Goal: Check status: Check status

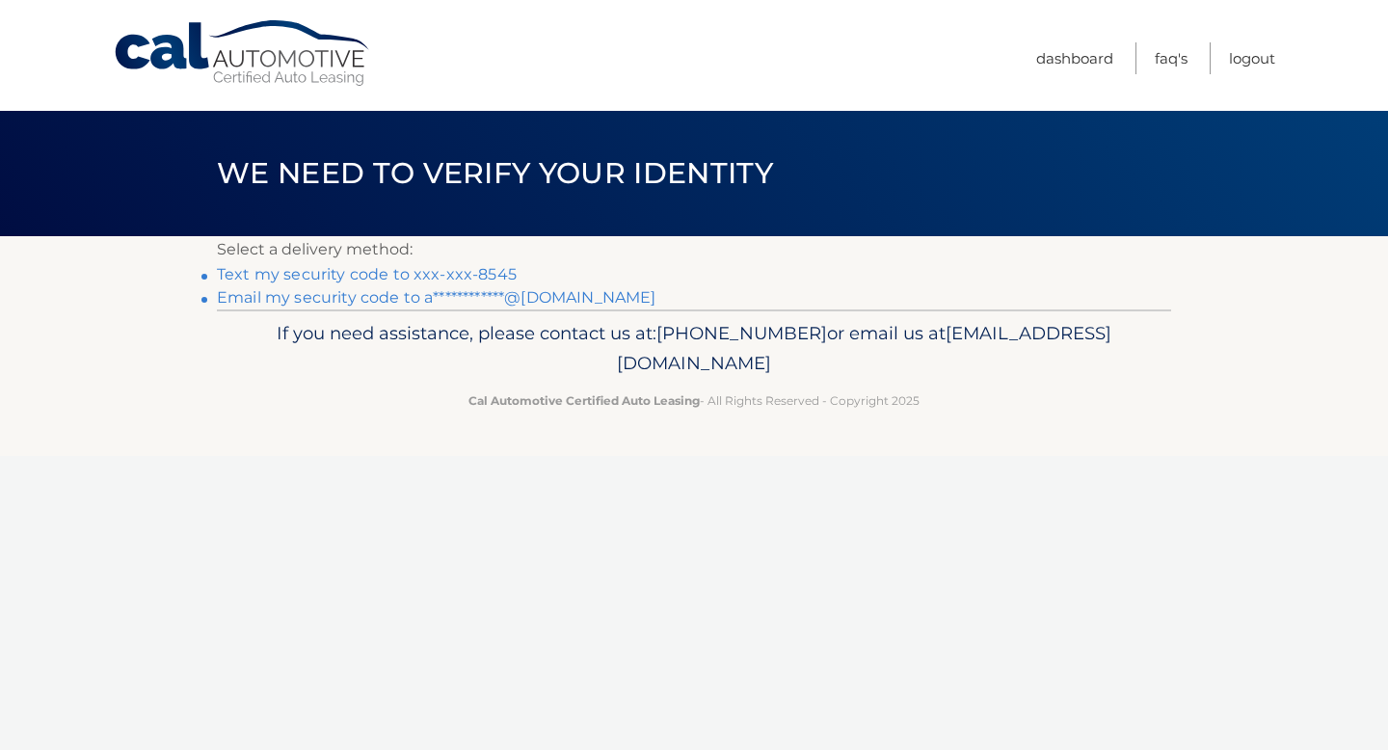
click at [455, 273] on link "Text my security code to xxx-xxx-8545" at bounding box center [367, 274] width 300 height 18
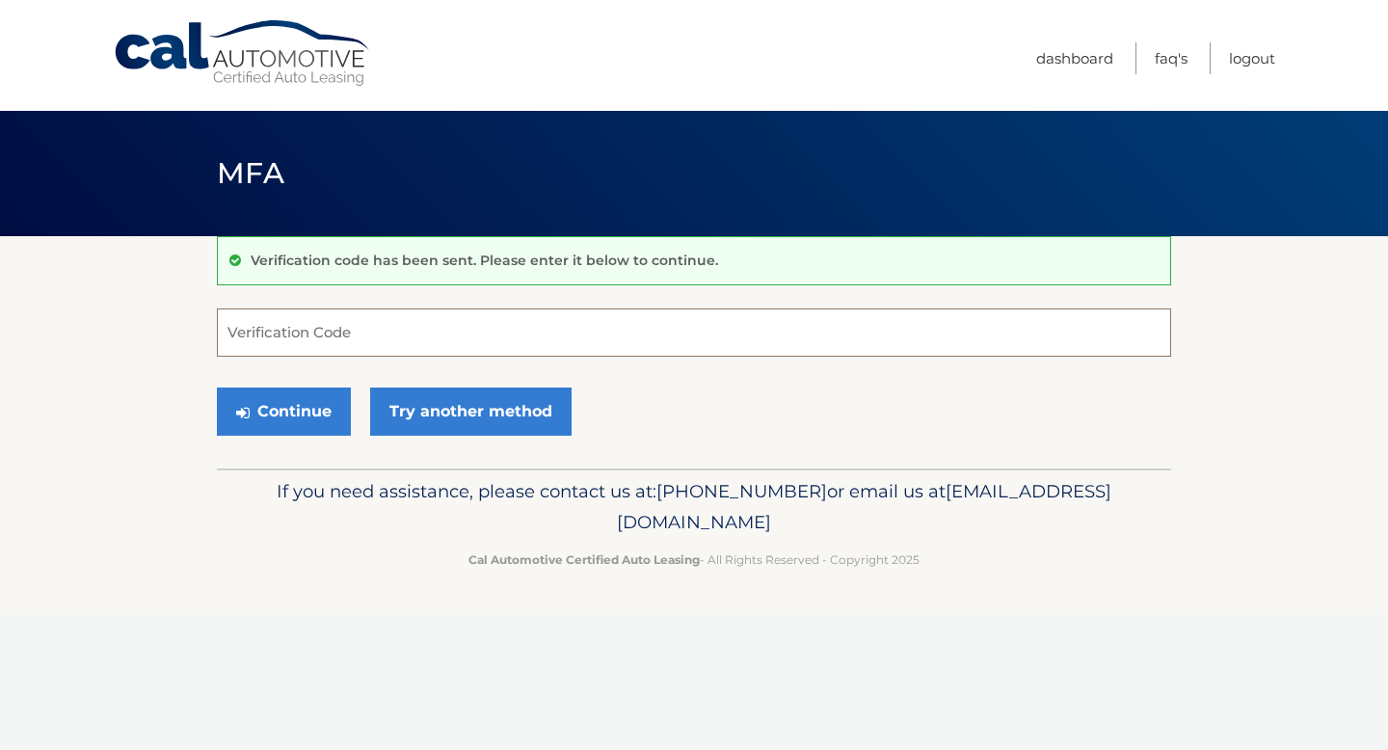
click at [434, 329] on input "Verification Code" at bounding box center [694, 332] width 954 height 48
type input "950229"
click at [275, 418] on button "Continue" at bounding box center [284, 411] width 134 height 48
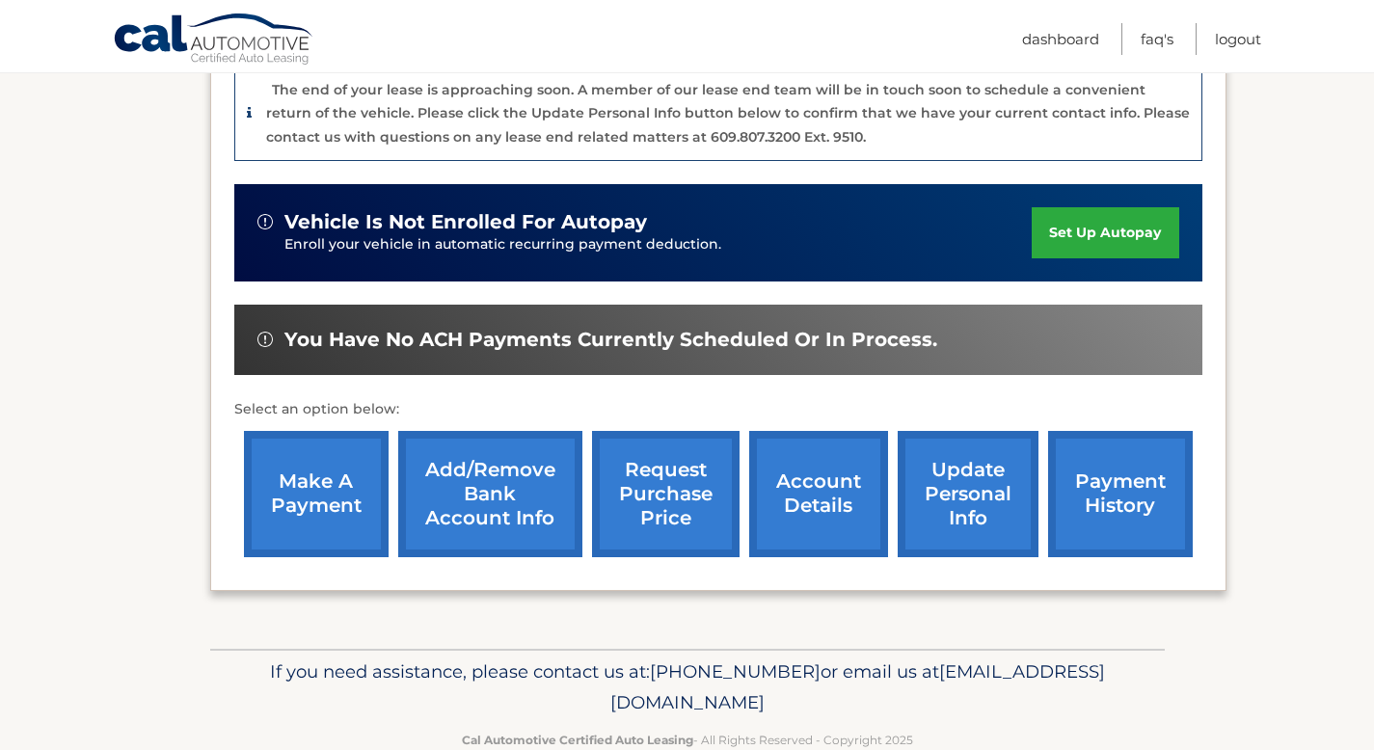
scroll to position [536, 0]
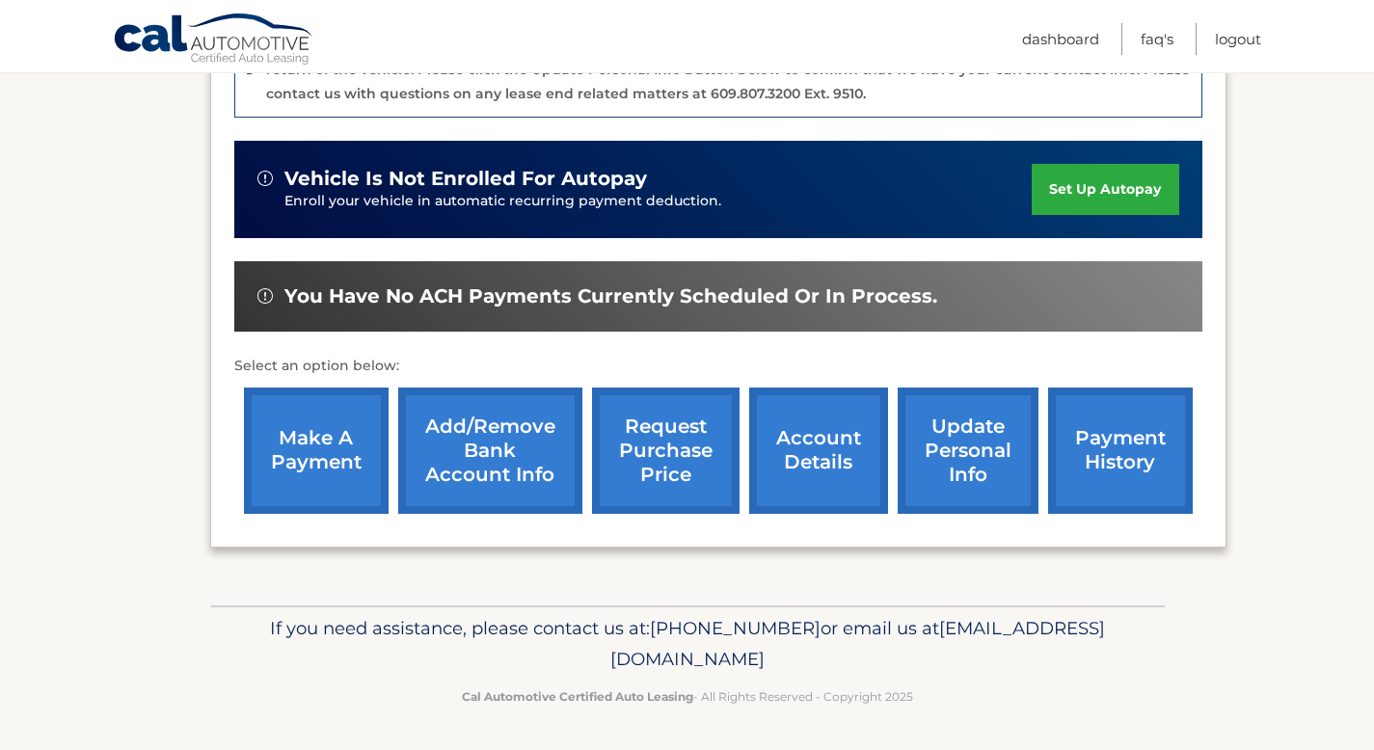
click at [654, 465] on link "request purchase price" at bounding box center [665, 450] width 147 height 126
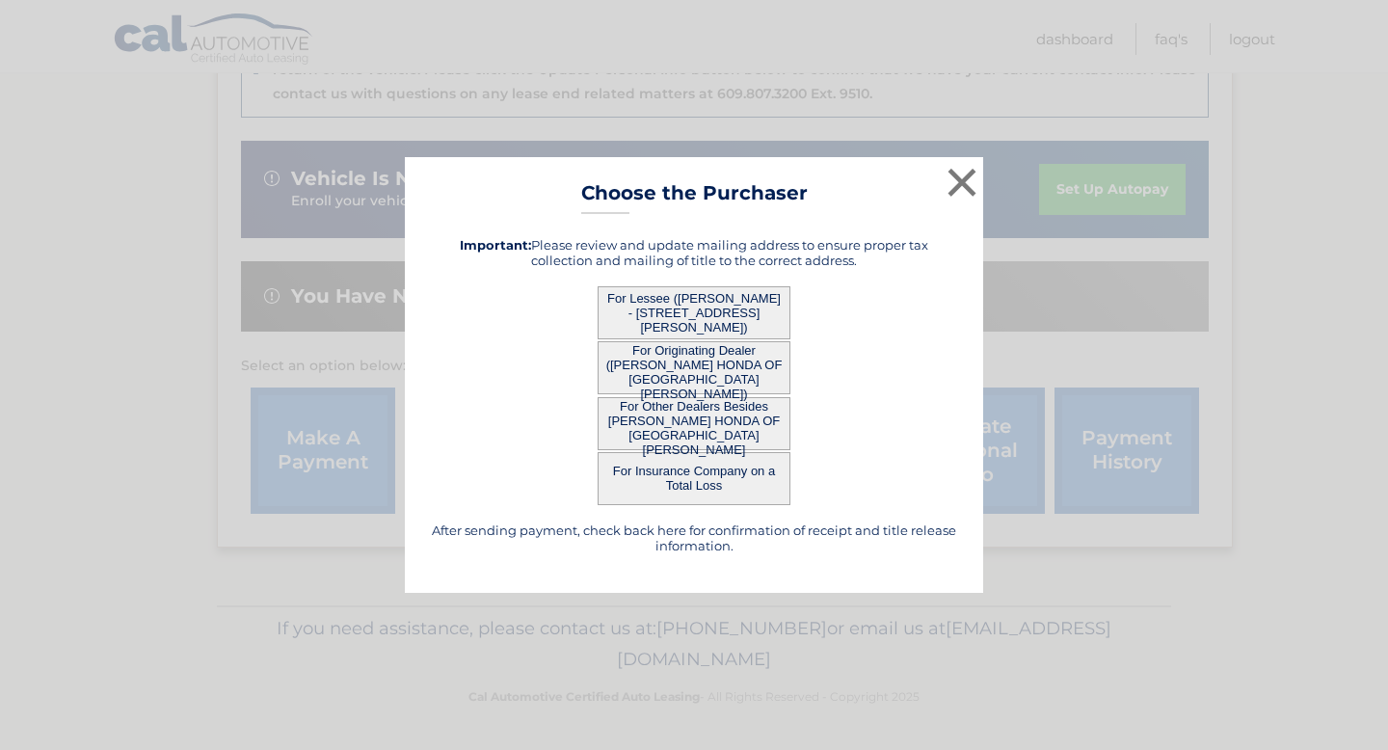
click at [620, 317] on button "For Lessee (ALICE RALSTON - 3 Cherry Hill Rd, , Livingston, NJ 07039)" at bounding box center [694, 312] width 193 height 53
click at [680, 315] on button "For Lessee (ALICE RALSTON - 3 Cherry Hill Rd, , Livingston, NJ 07039)" at bounding box center [694, 312] width 193 height 53
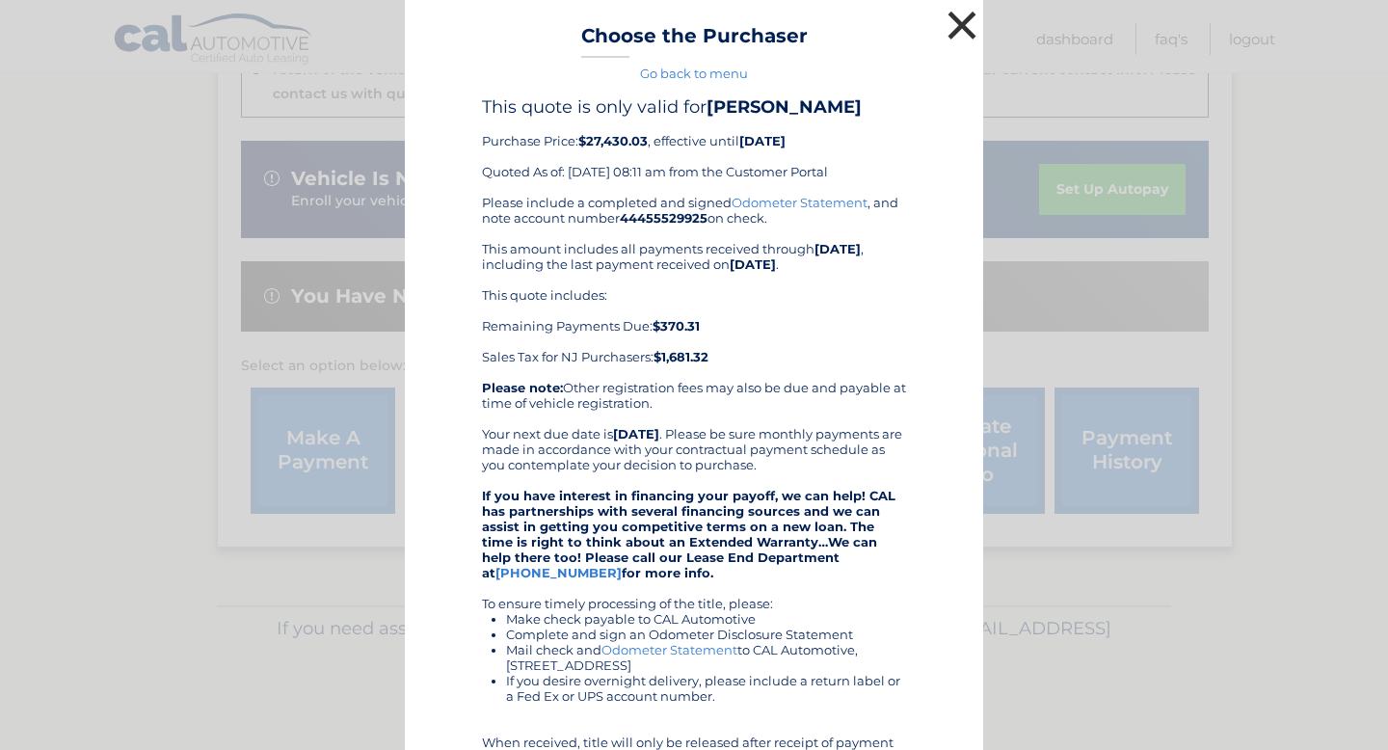
click at [954, 19] on button "×" at bounding box center [962, 25] width 39 height 39
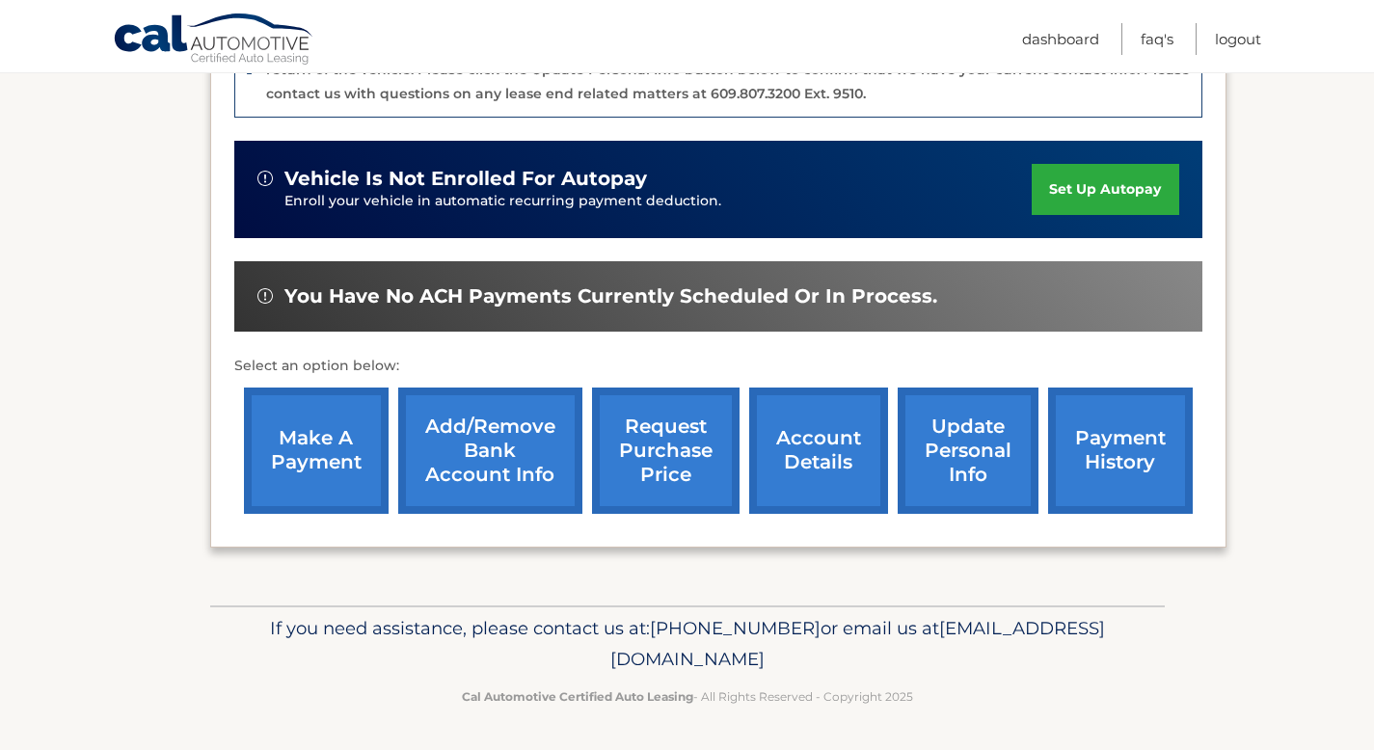
click at [646, 457] on link "request purchase price" at bounding box center [665, 450] width 147 height 126
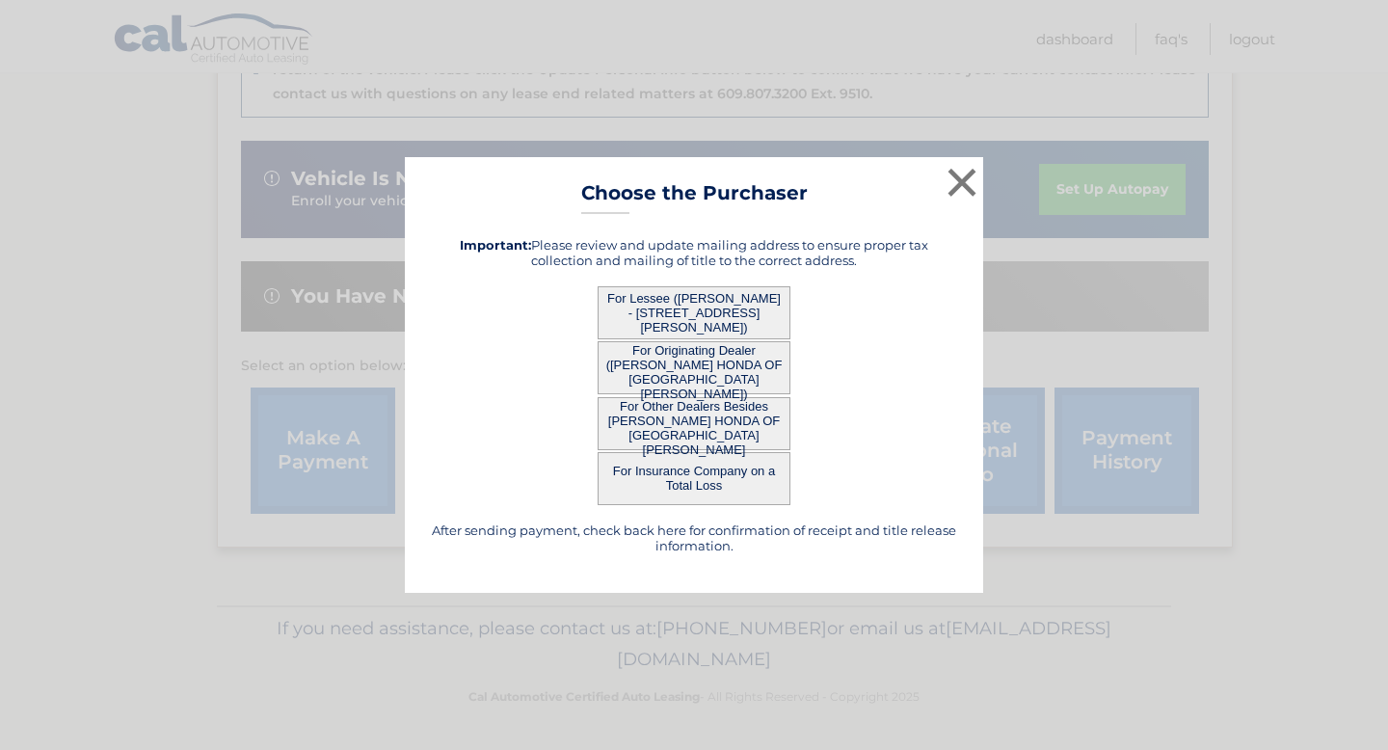
click at [622, 372] on button "For Originating Dealer ([PERSON_NAME] HONDA OF [GEOGRAPHIC_DATA][PERSON_NAME])" at bounding box center [694, 367] width 193 height 53
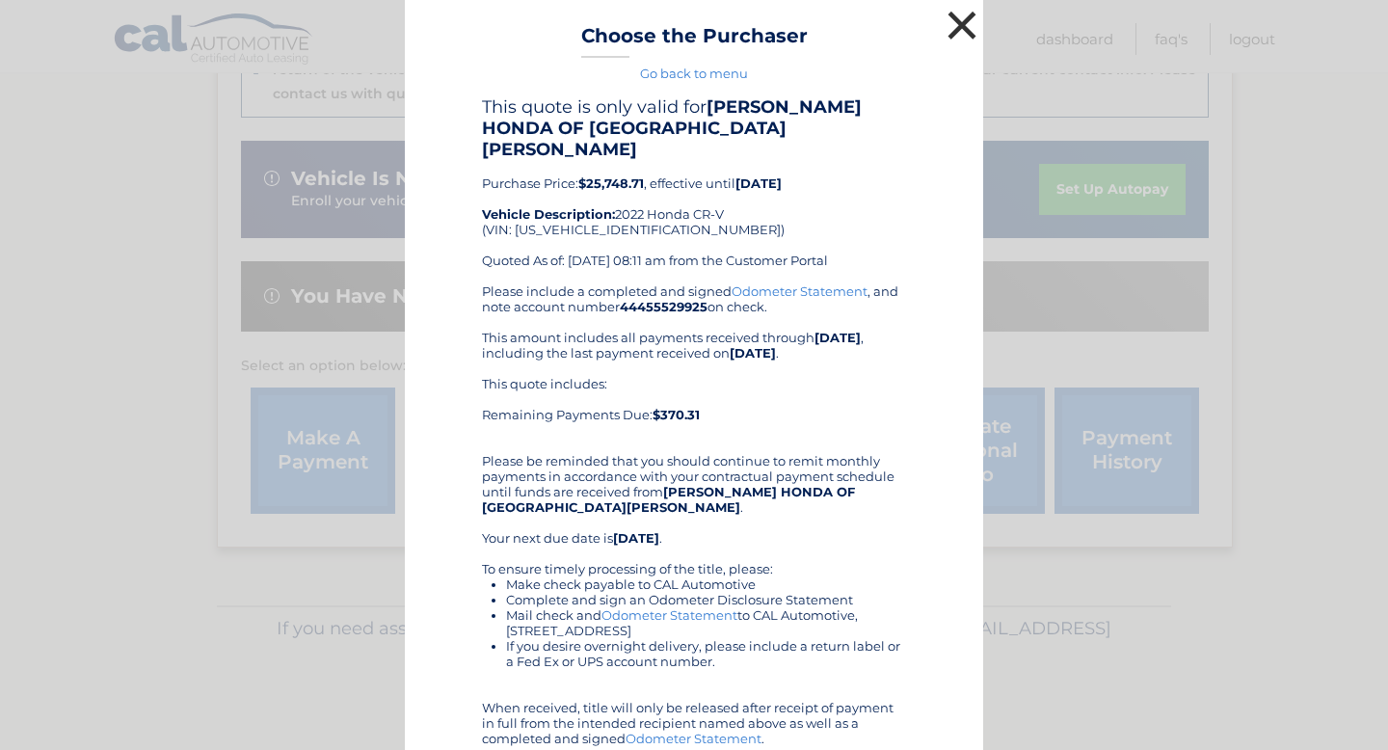
click at [955, 21] on button "×" at bounding box center [962, 25] width 39 height 39
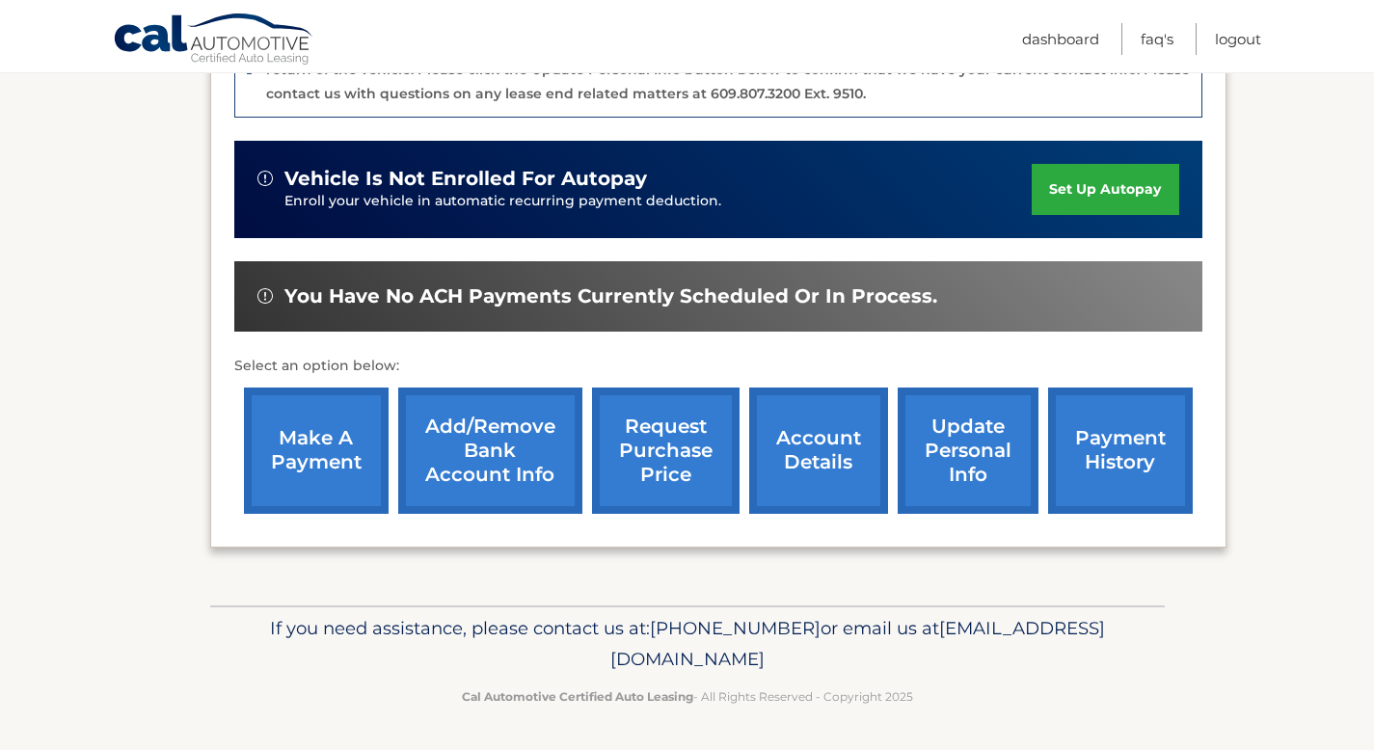
click at [796, 447] on link "account details" at bounding box center [818, 450] width 139 height 126
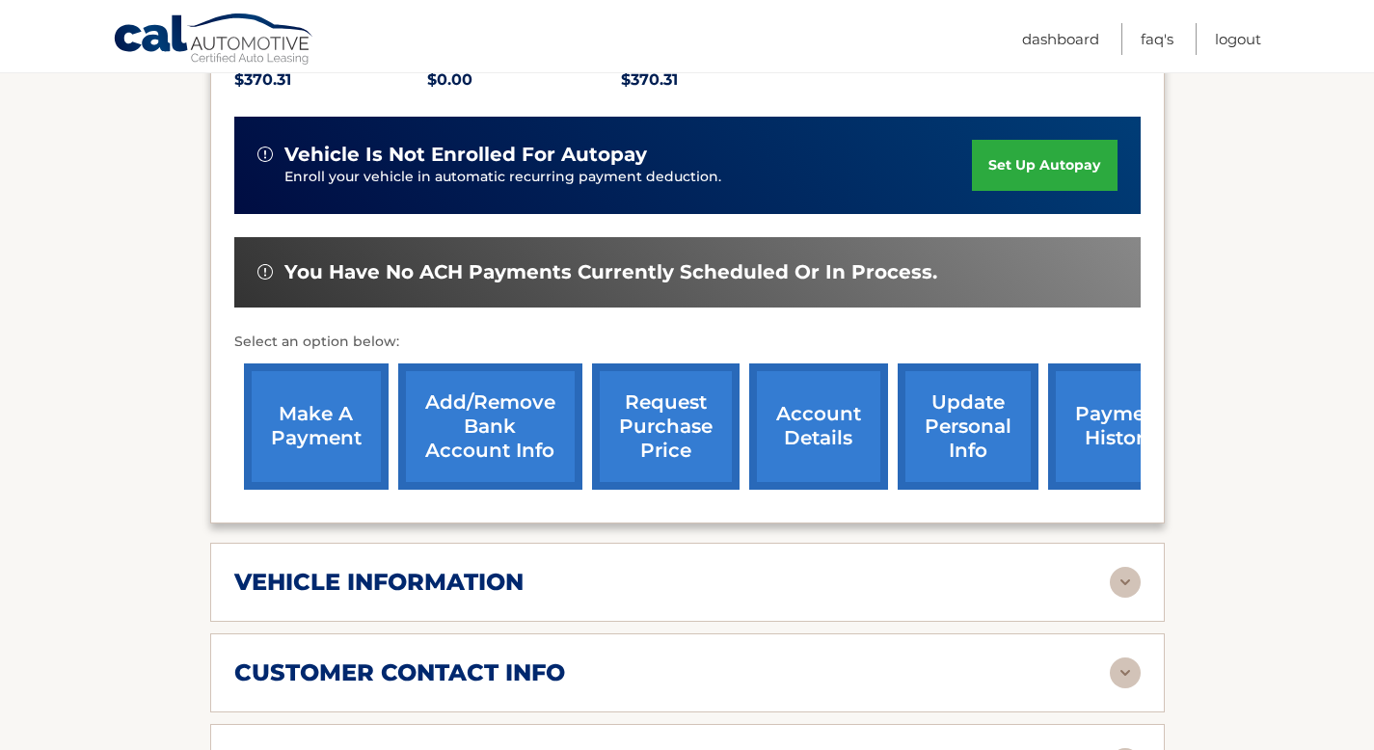
scroll to position [460, 0]
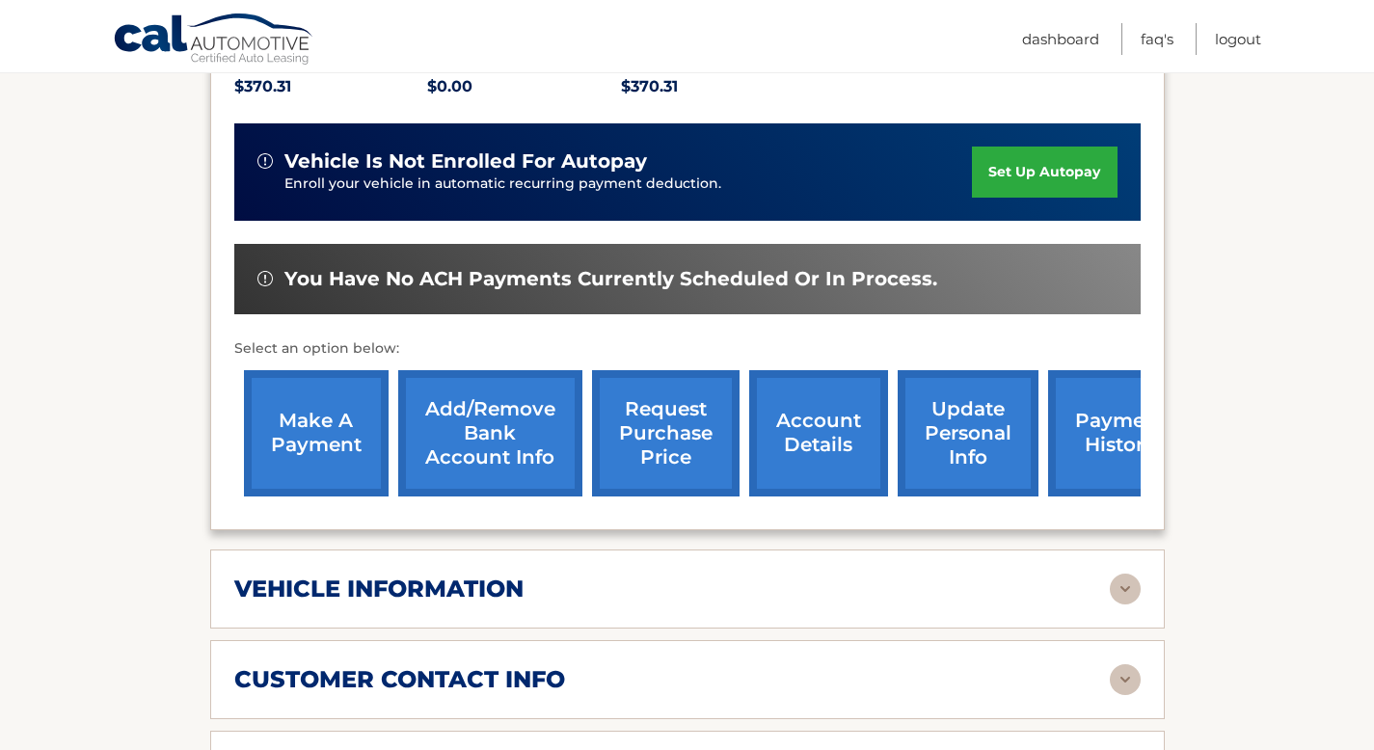
click at [795, 452] on link "account details" at bounding box center [818, 433] width 139 height 126
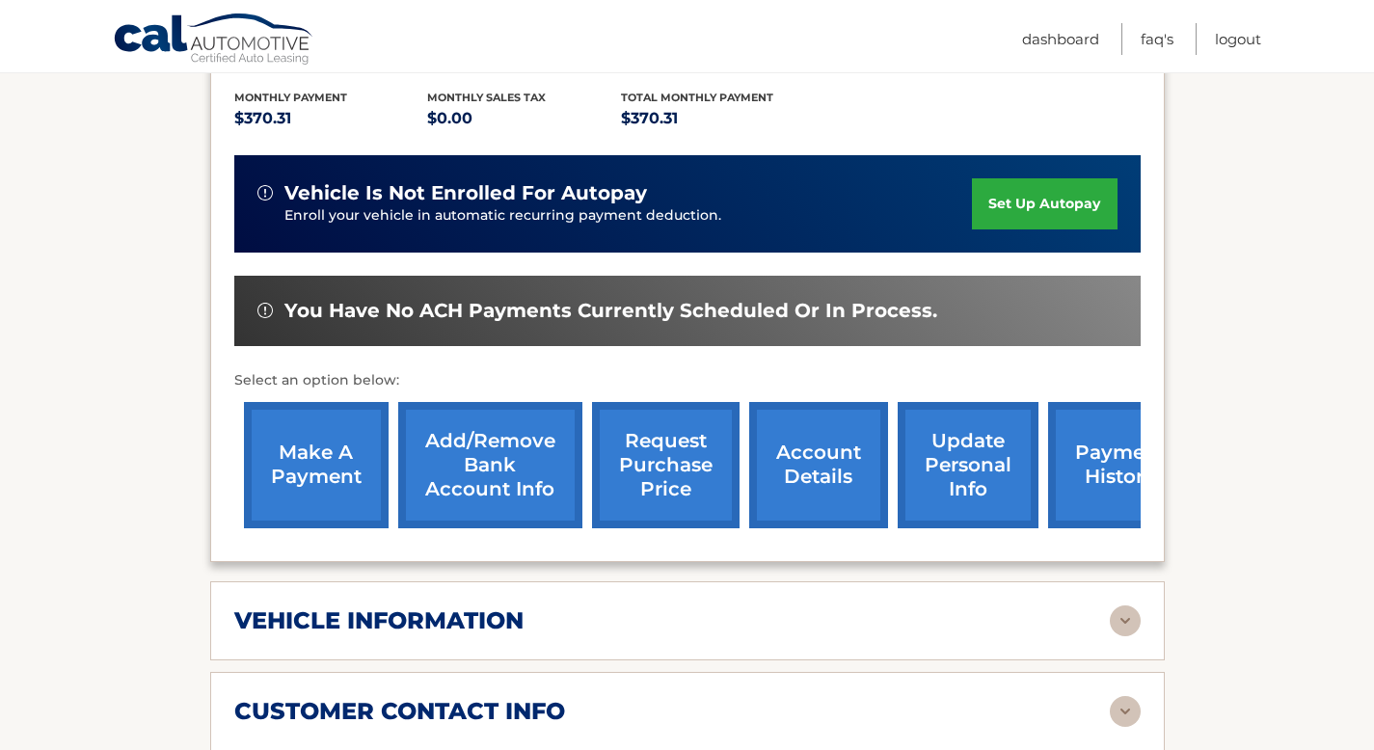
scroll to position [563, 0]
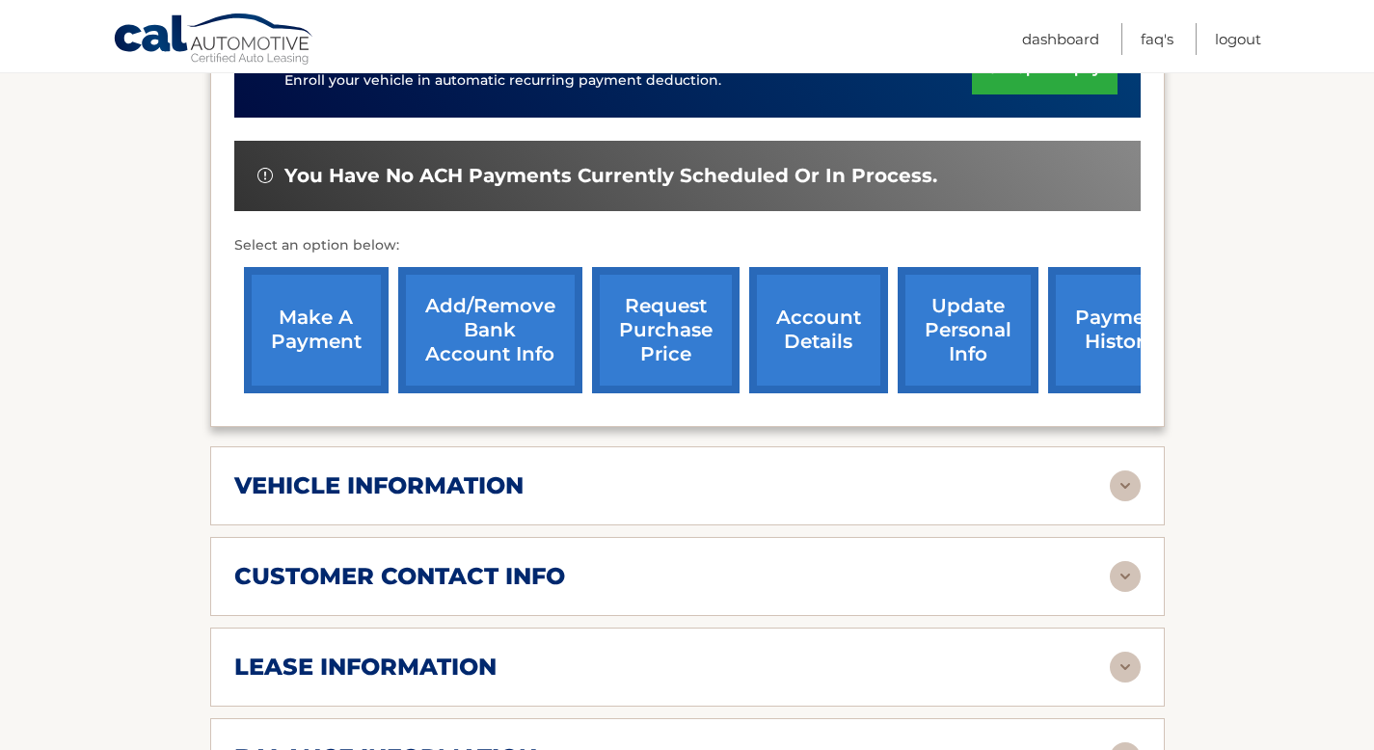
click at [1096, 329] on link "payment history" at bounding box center [1120, 330] width 145 height 126
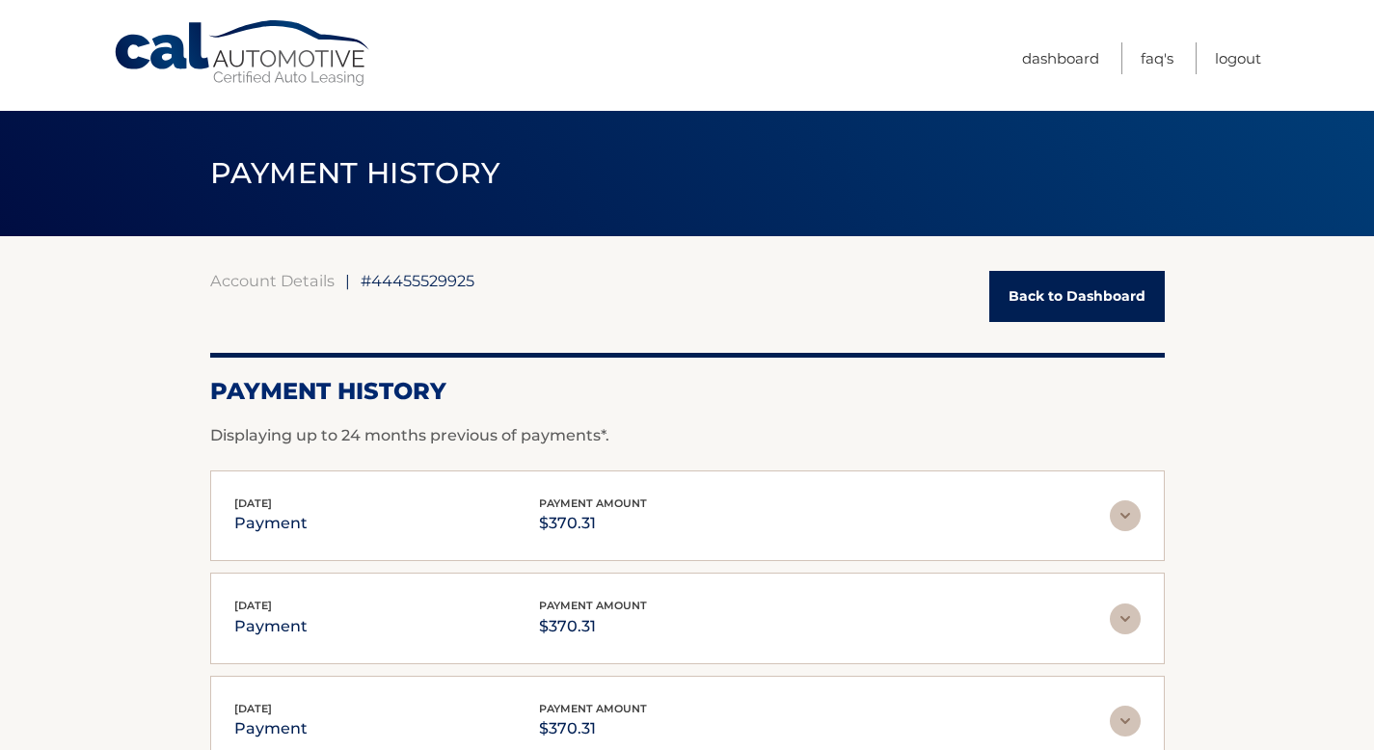
click at [1056, 290] on link "Back to Dashboard" at bounding box center [1076, 296] width 175 height 51
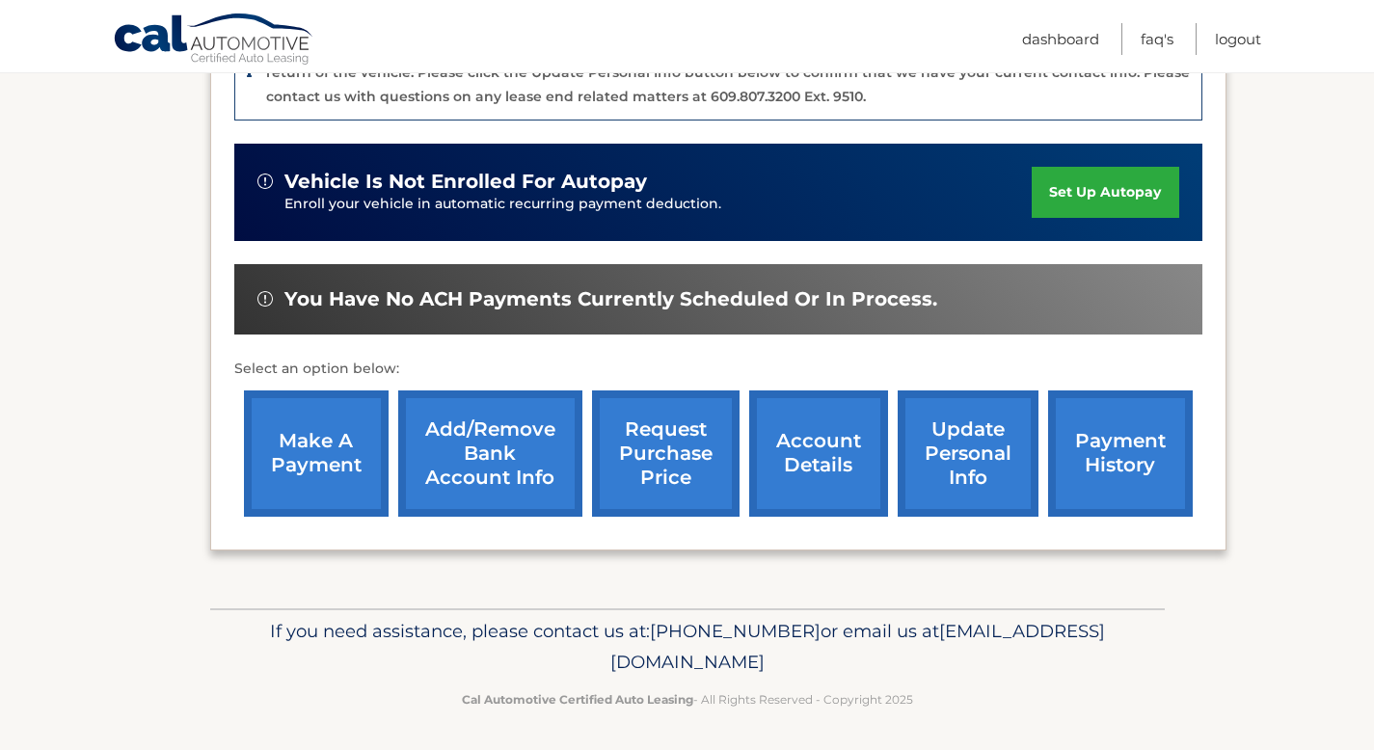
scroll to position [536, 0]
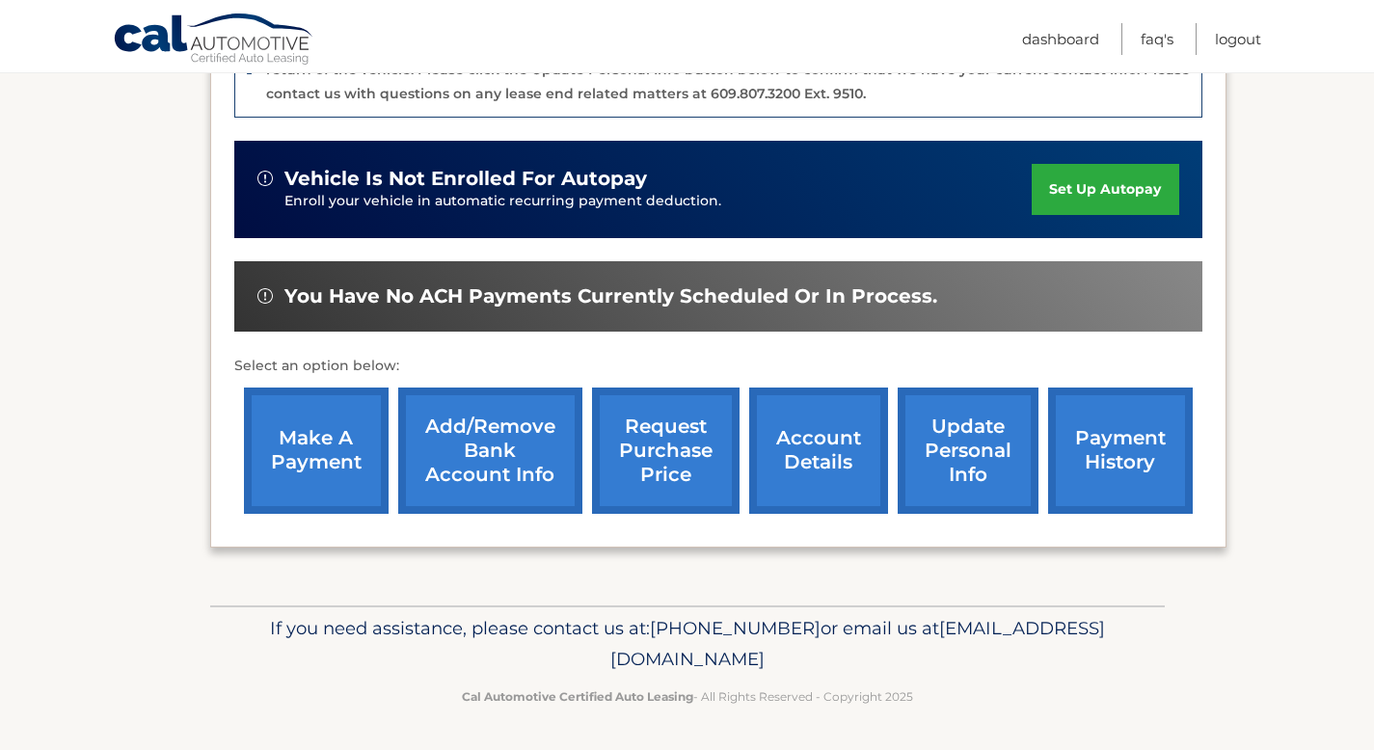
click at [799, 453] on link "account details" at bounding box center [818, 450] width 139 height 126
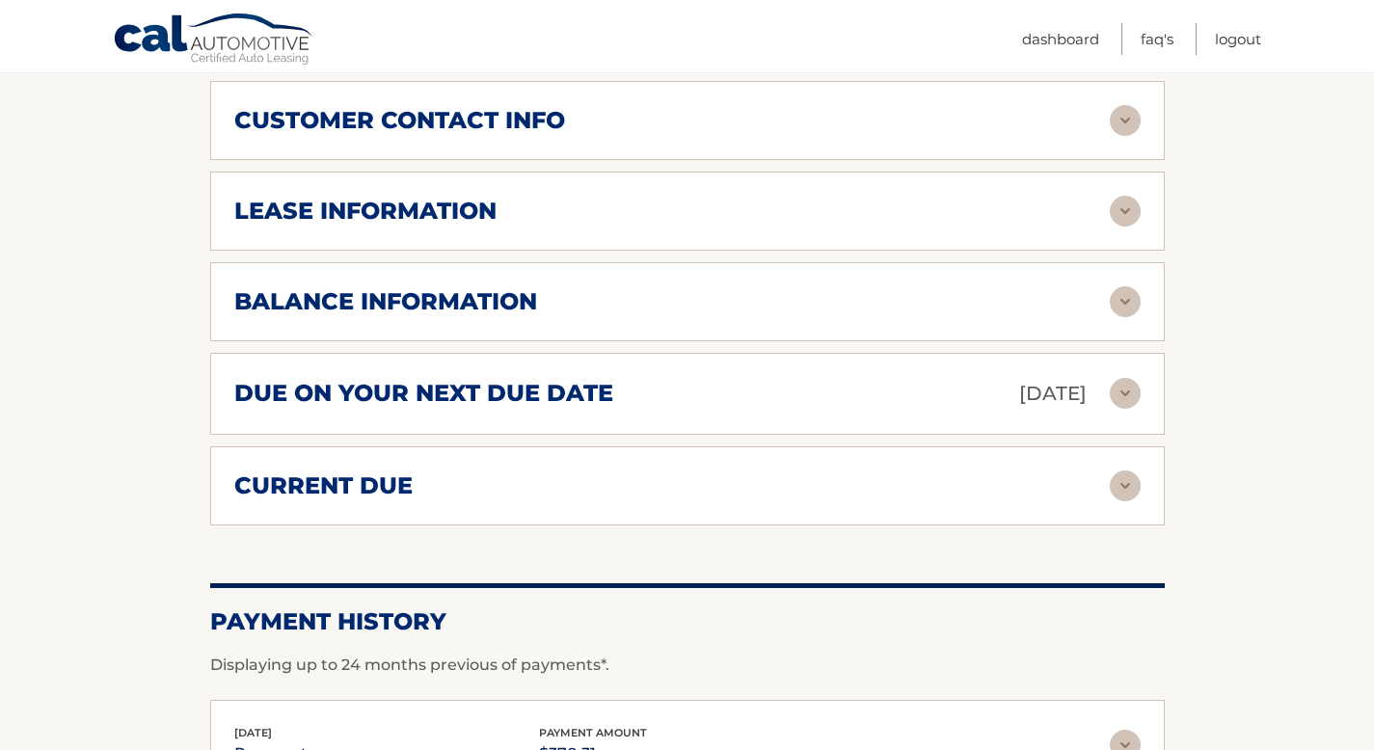
scroll to position [1024, 0]
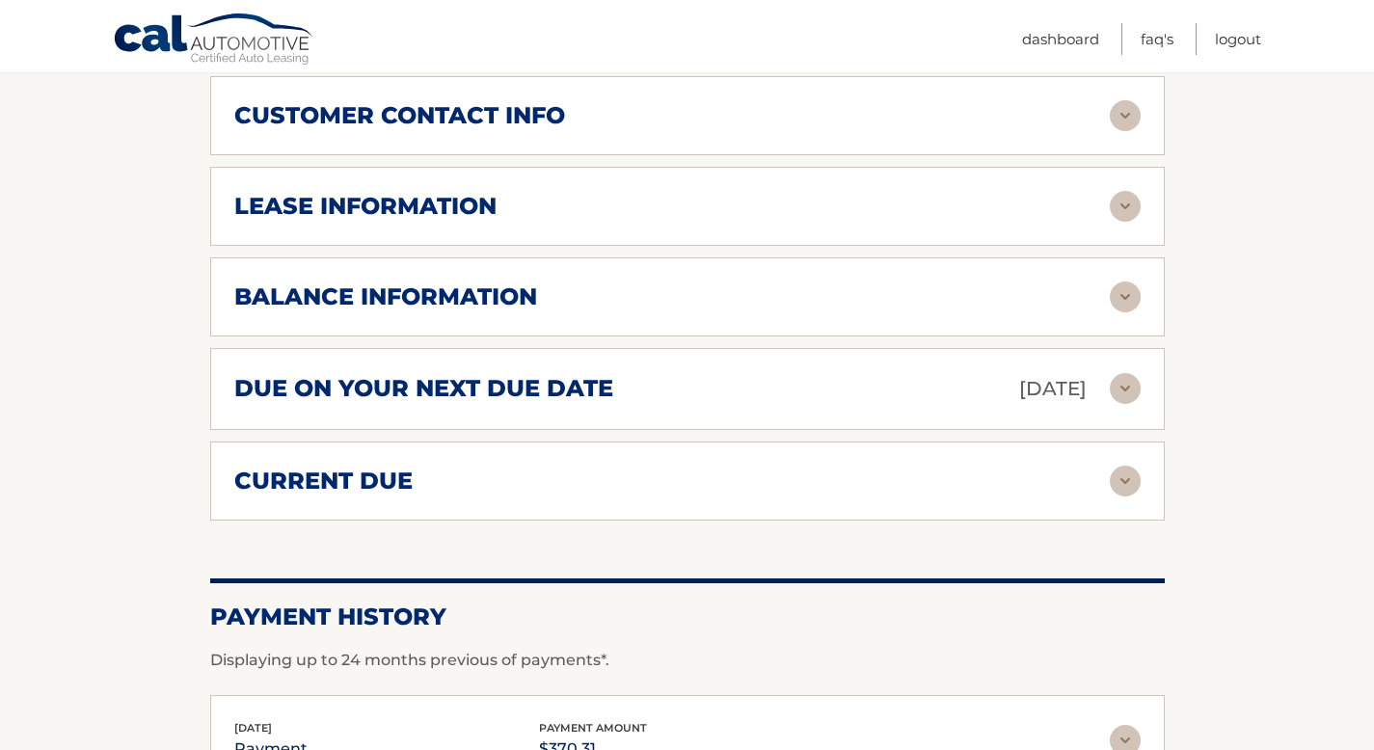
click at [721, 488] on div "current due" at bounding box center [671, 481] width 875 height 29
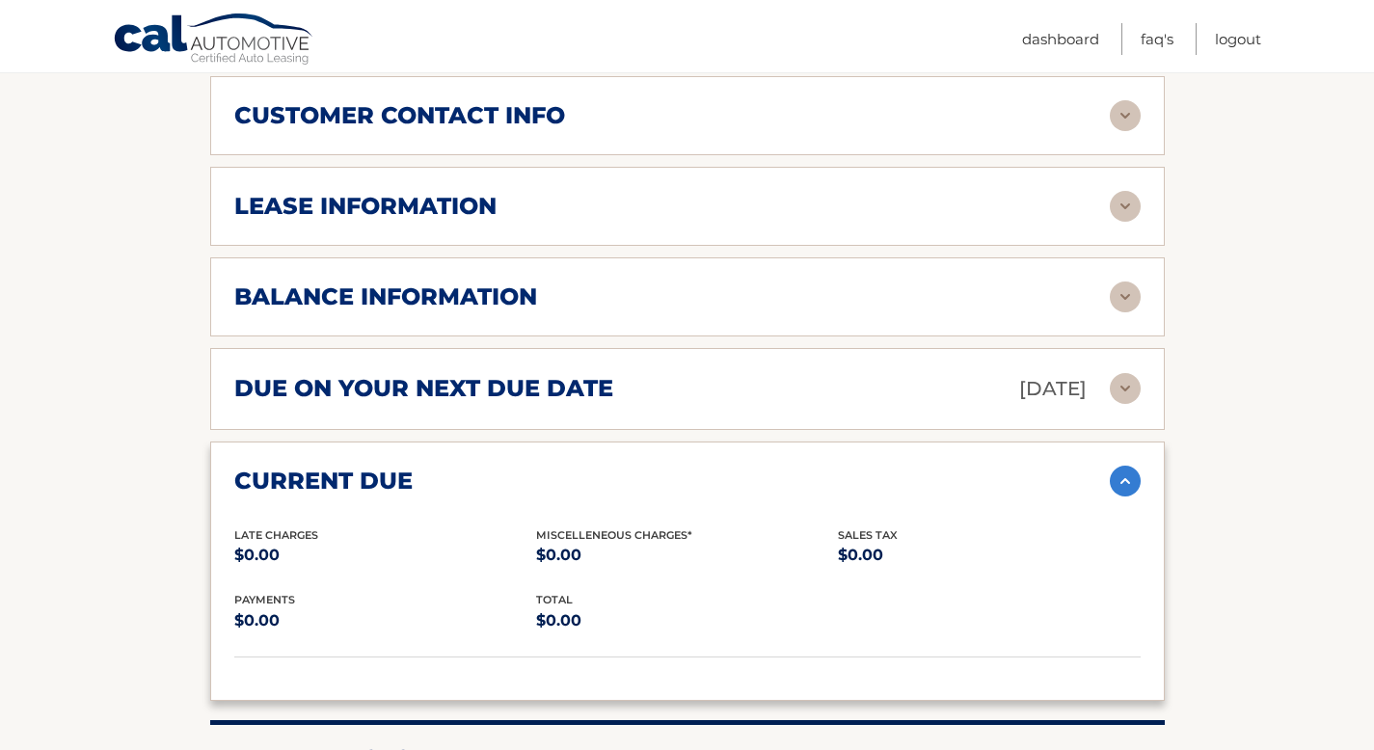
click at [686, 382] on div "due on your next due date [DATE]" at bounding box center [671, 389] width 875 height 34
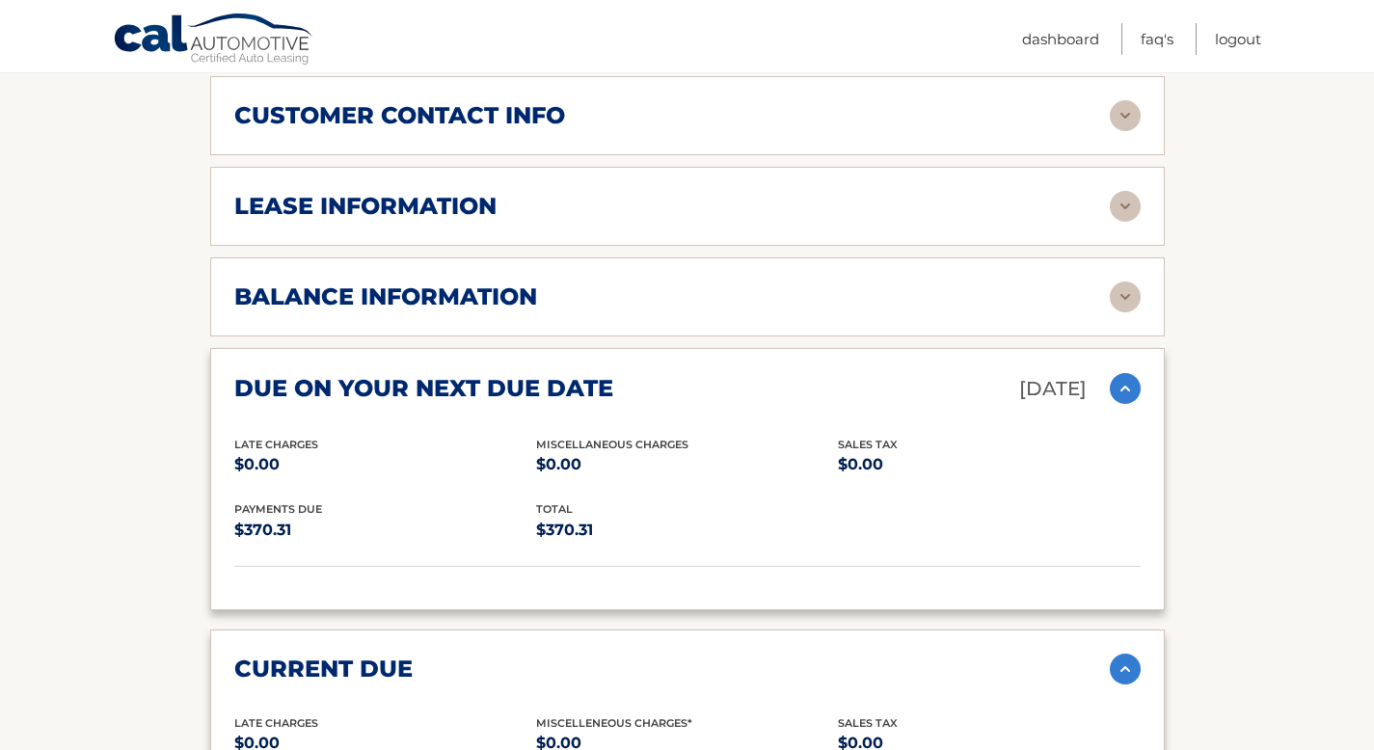
click at [681, 291] on div "balance information" at bounding box center [671, 296] width 875 height 29
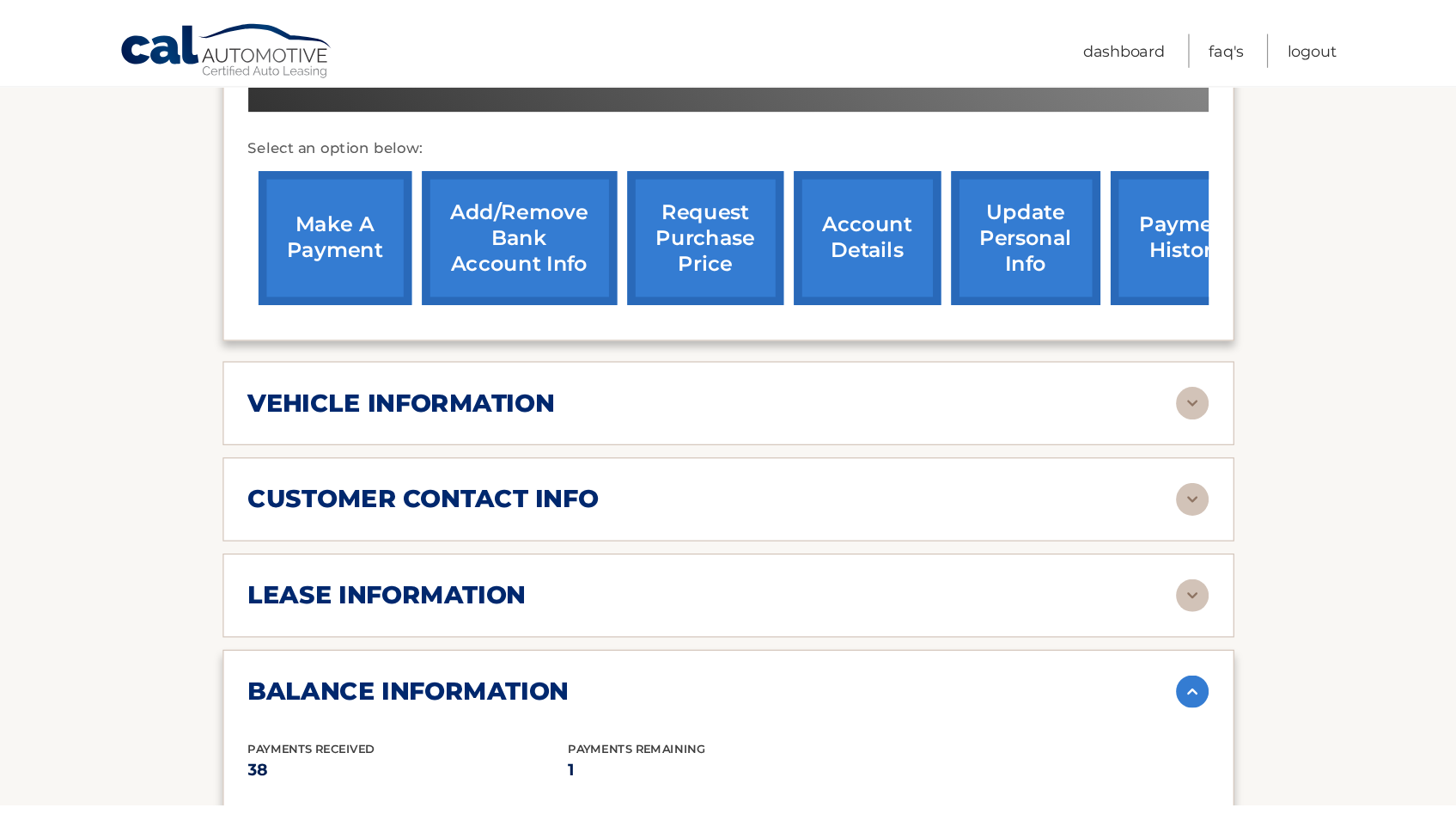
scroll to position [625, 0]
